Goal: Manage account settings

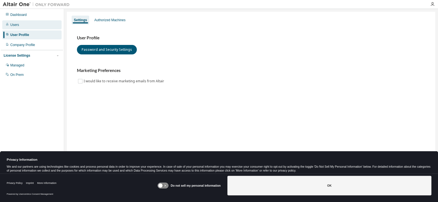
click at [18, 26] on div "Users" at bounding box center [14, 25] width 9 height 4
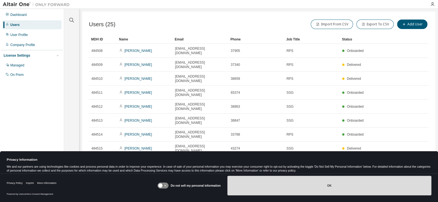
click at [354, 184] on button "OK" at bounding box center [329, 186] width 204 height 20
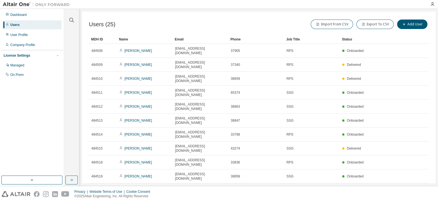
click at [415, 188] on icon "button" at bounding box center [415, 189] width 2 height 3
type input "*"
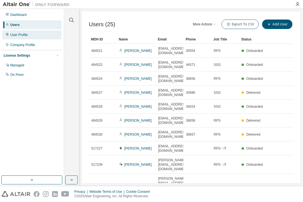
click at [25, 34] on div "User Profile" at bounding box center [19, 35] width 18 height 4
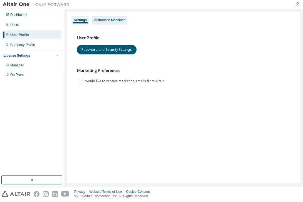
click at [111, 20] on div "Authorized Machines" at bounding box center [109, 20] width 31 height 4
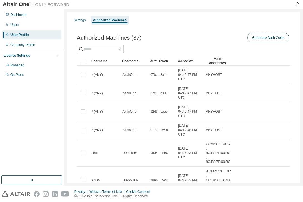
click at [263, 37] on button "Generate Auth Code" at bounding box center [269, 37] width 42 height 9
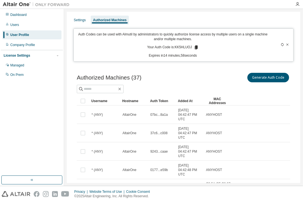
click at [194, 47] on icon at bounding box center [196, 47] width 5 height 5
